Goal: Task Accomplishment & Management: Manage account settings

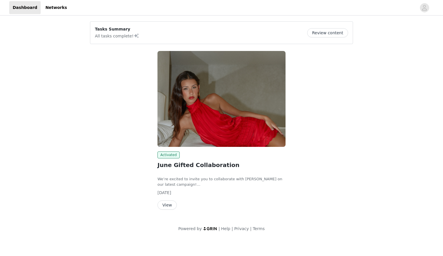
click at [167, 205] on button "View" at bounding box center [166, 205] width 19 height 9
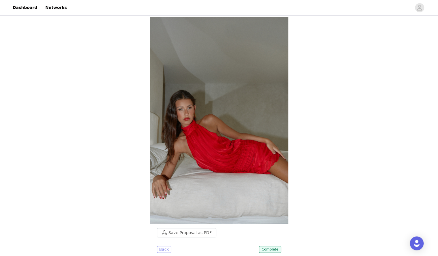
click at [160, 246] on button "Back" at bounding box center [164, 249] width 14 height 7
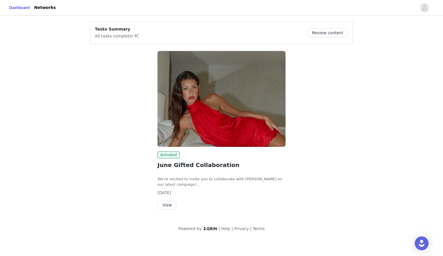
click at [168, 204] on button "View" at bounding box center [166, 205] width 19 height 9
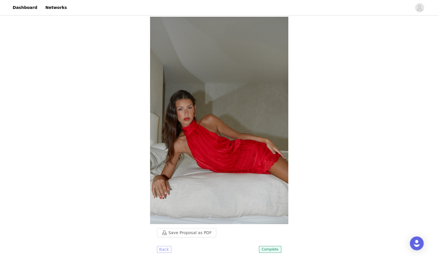
click at [160, 246] on button "Back" at bounding box center [164, 249] width 14 height 7
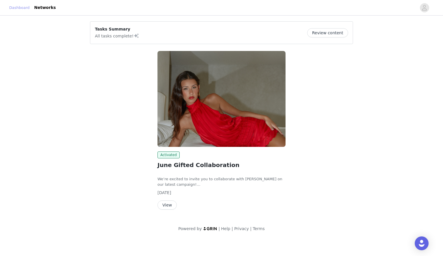
click at [27, 8] on link "Dashboard" at bounding box center [19, 8] width 20 height 6
click at [45, 8] on link "Networks" at bounding box center [45, 7] width 29 height 13
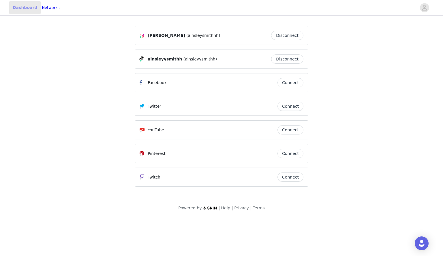
click at [26, 10] on link "Dashboard" at bounding box center [24, 7] width 31 height 13
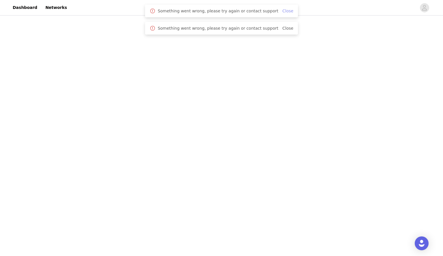
click at [282, 11] on link "Close" at bounding box center [287, 11] width 11 height 5
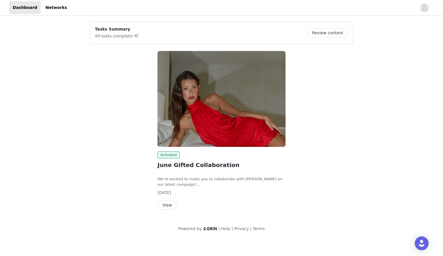
click at [166, 204] on button "View" at bounding box center [166, 205] width 19 height 9
